Goal: Task Accomplishment & Management: Use online tool/utility

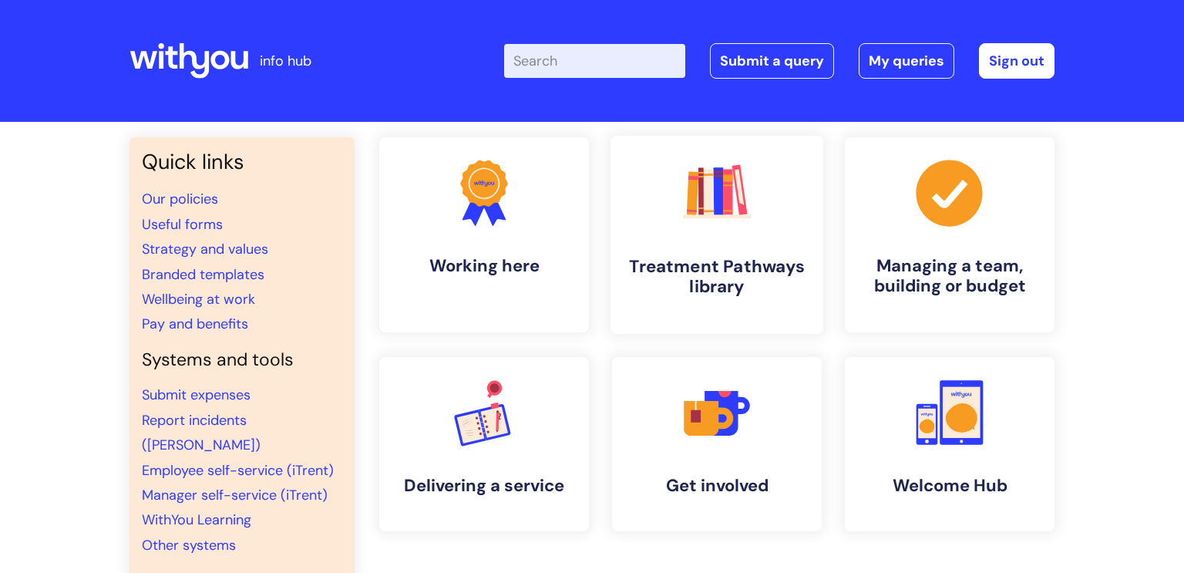
click at [721, 254] on link ".cls-1{fill:#f89b22;}.cls-1,.cls-2,.cls-3,.cls-4,.cls-5,.cls-6,.cls-7{stroke-wi…" at bounding box center [717, 235] width 213 height 198
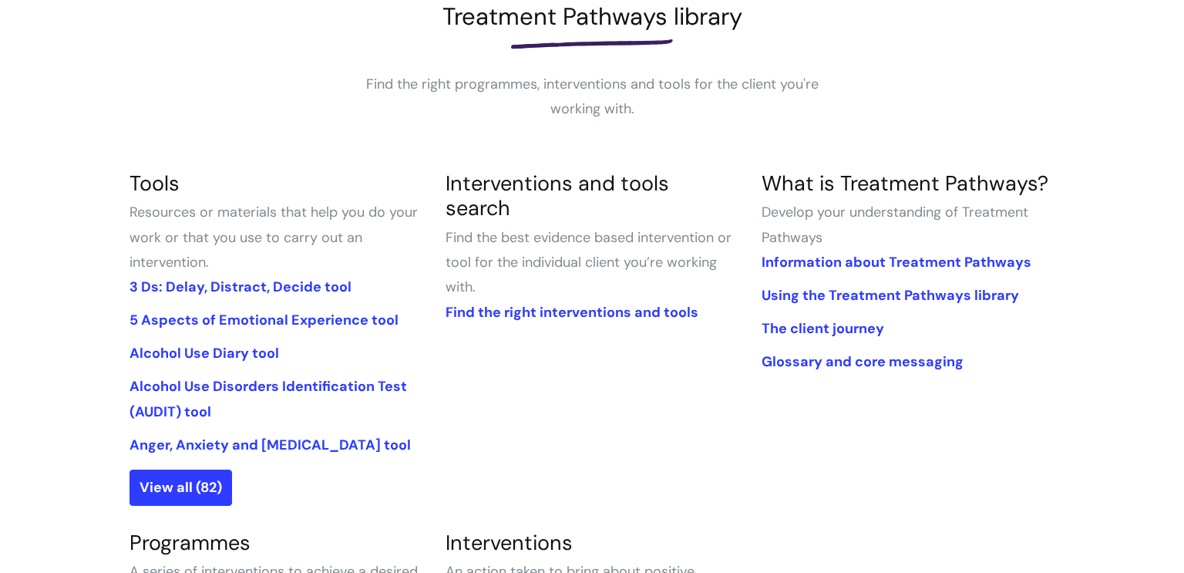
scroll to position [242, 0]
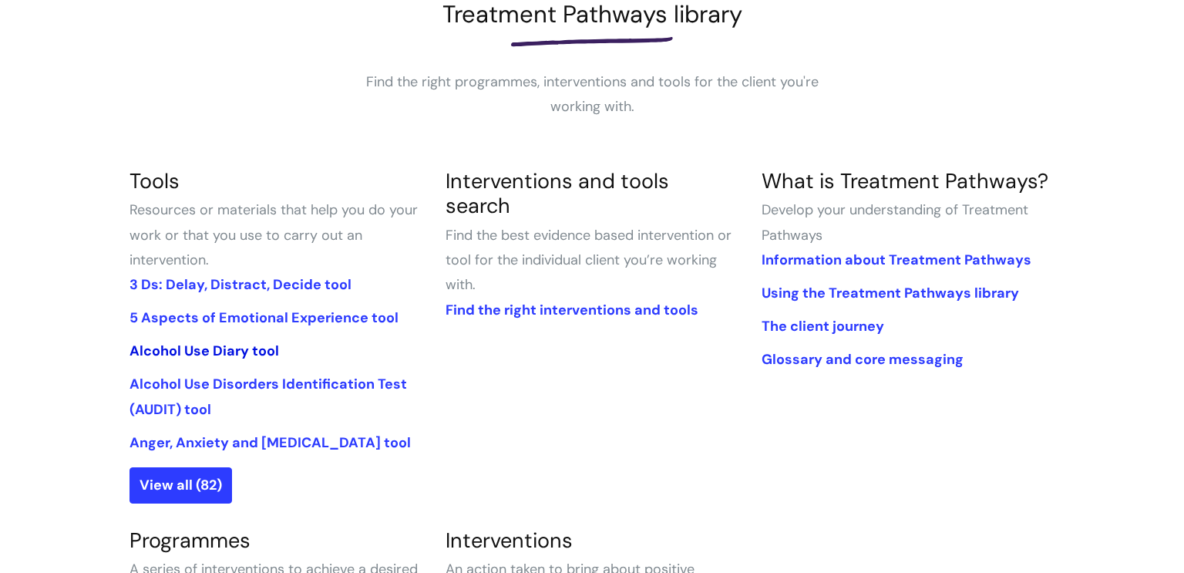
click at [227, 351] on link "Alcohol Use Diary tool" at bounding box center [205, 351] width 150 height 19
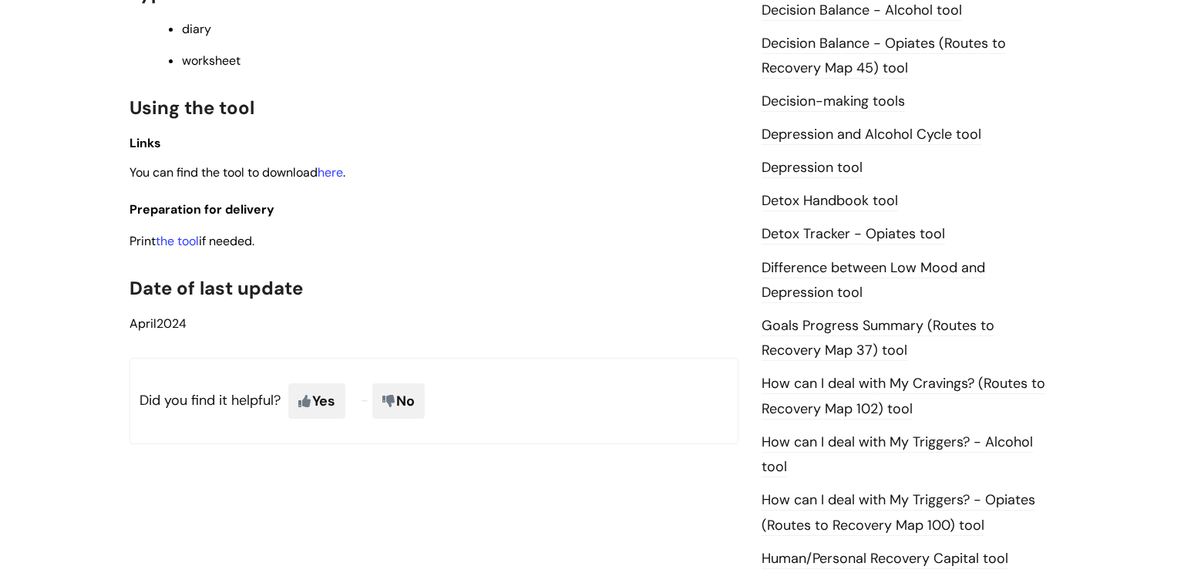
scroll to position [772, 0]
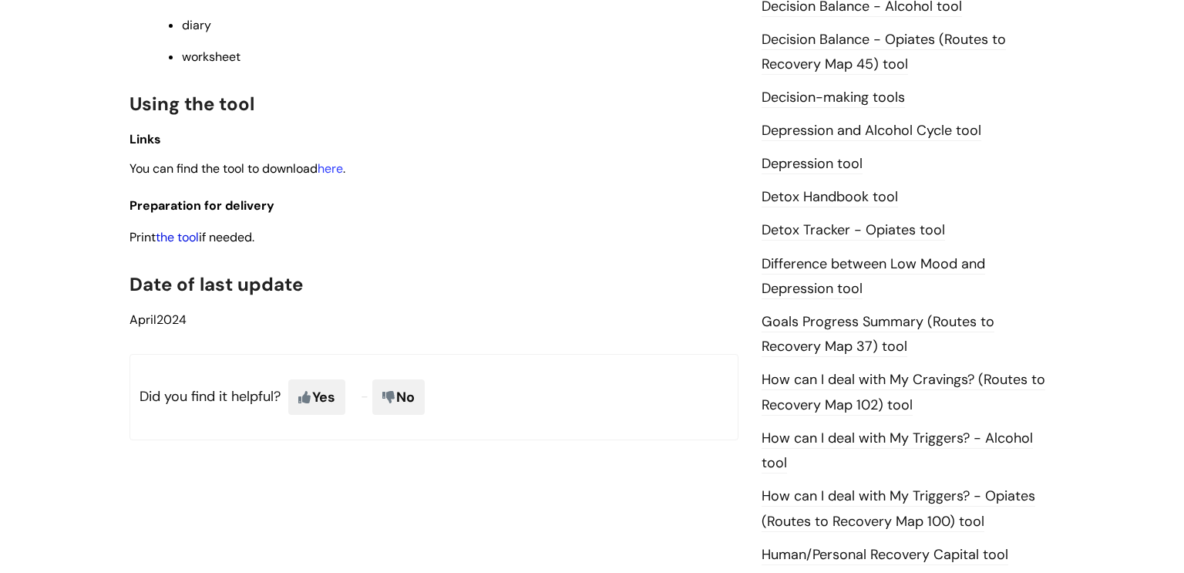
click at [179, 244] on link "the tool" at bounding box center [177, 237] width 43 height 16
